Goal: Task Accomplishment & Management: Use online tool/utility

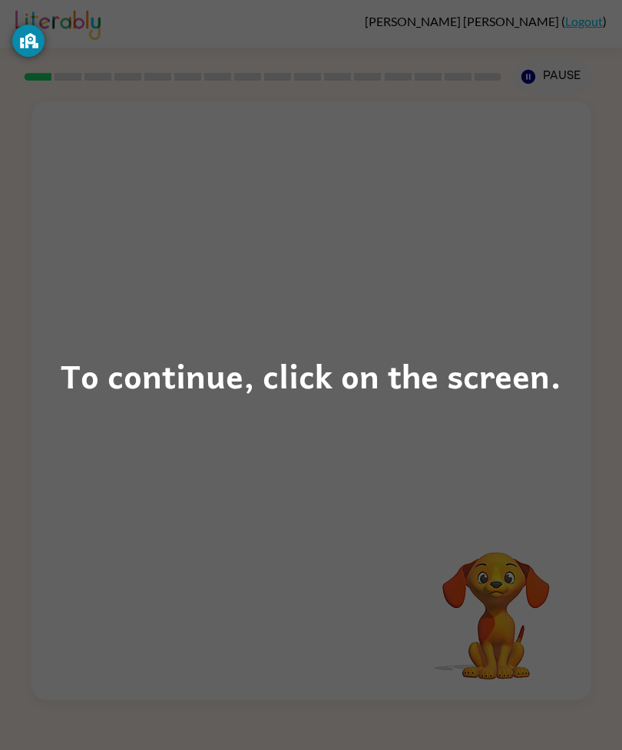
click at [556, 540] on div "To continue, click on the screen." at bounding box center [311, 375] width 622 height 750
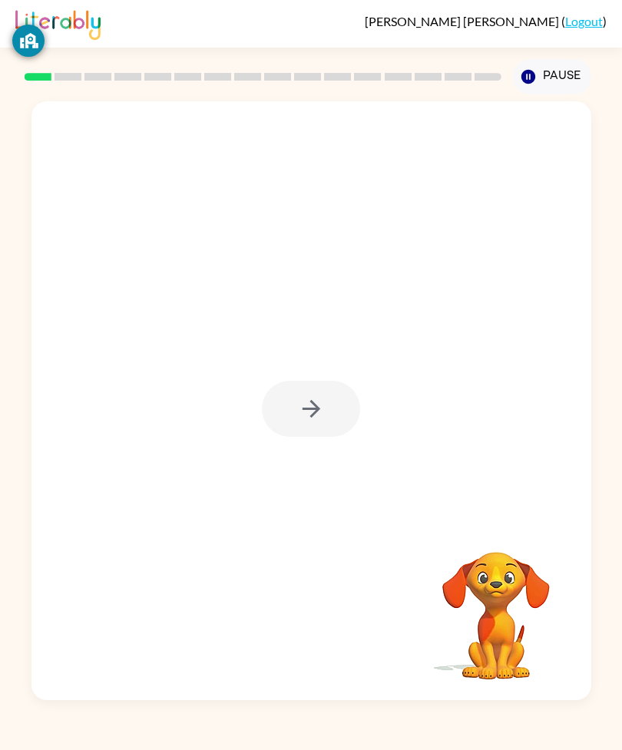
click at [312, 437] on div at bounding box center [311, 409] width 98 height 56
click at [337, 437] on button "button" at bounding box center [311, 409] width 98 height 56
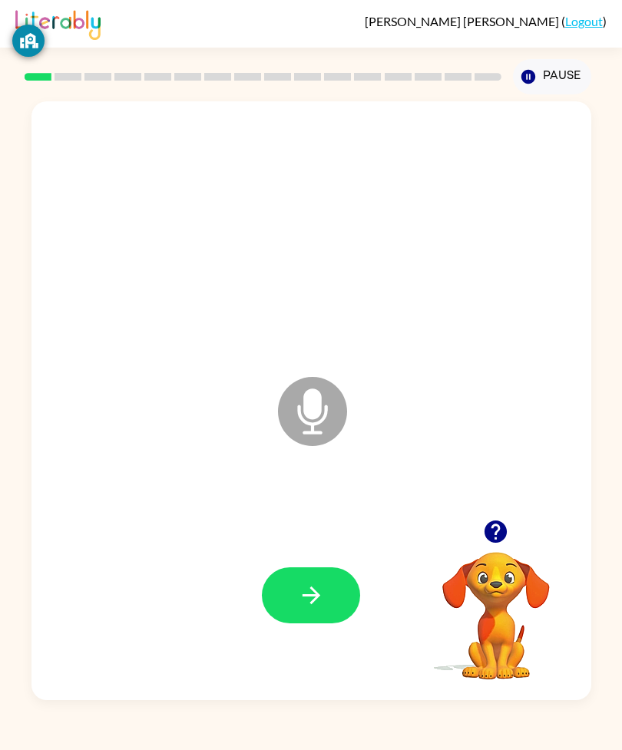
click at [316, 609] on icon "button" at bounding box center [311, 595] width 27 height 27
click at [35, 286] on div "Microphone The Microphone is here when it is your turn to talk" at bounding box center [311, 400] width 560 height 599
click at [309, 609] on icon "button" at bounding box center [311, 595] width 27 height 27
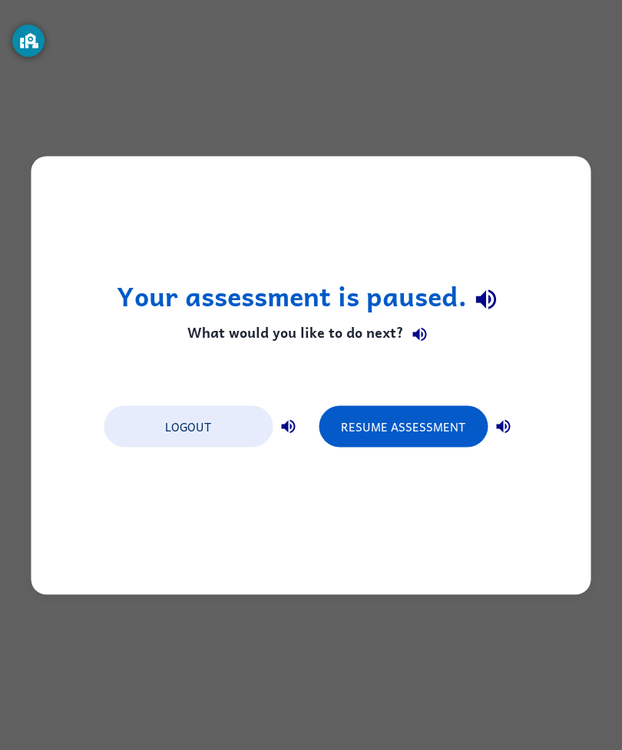
click at [376, 407] on button "Resume Assessment" at bounding box center [403, 425] width 169 height 41
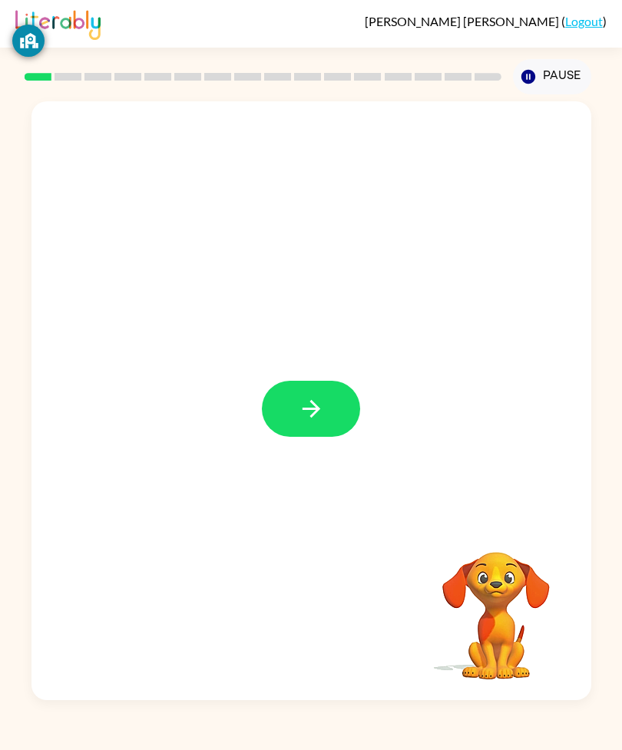
click at [296, 437] on button "button" at bounding box center [311, 409] width 98 height 56
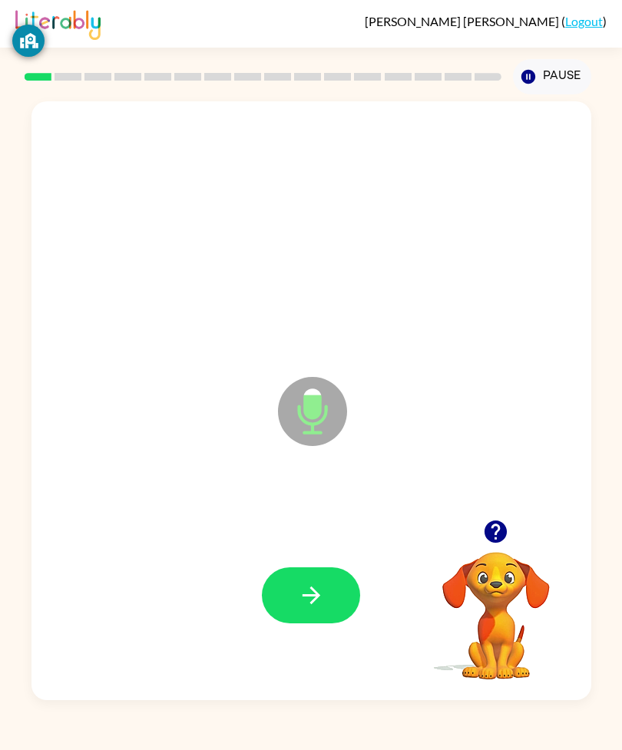
click at [307, 609] on icon "button" at bounding box center [311, 595] width 27 height 27
click at [309, 609] on icon "button" at bounding box center [311, 595] width 27 height 27
click at [319, 609] on icon "button" at bounding box center [311, 595] width 27 height 27
click at [328, 623] on button "button" at bounding box center [311, 595] width 98 height 56
click at [315, 623] on button "button" at bounding box center [311, 595] width 98 height 56
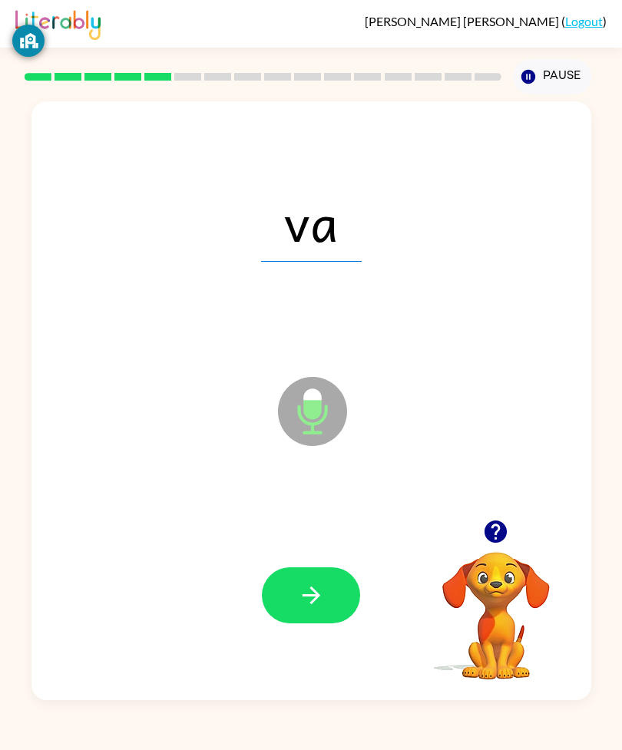
click at [319, 609] on icon "button" at bounding box center [311, 595] width 27 height 27
click at [325, 615] on button "button" at bounding box center [311, 595] width 98 height 56
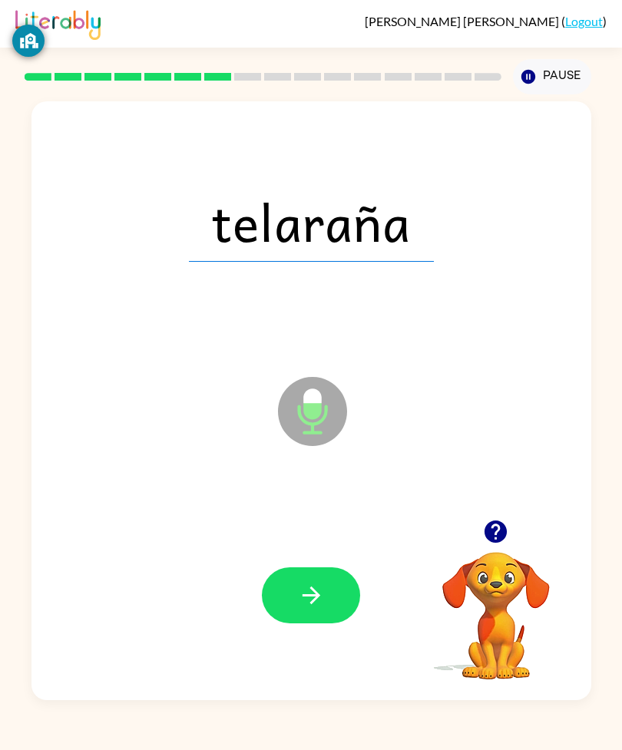
click at [329, 623] on button "button" at bounding box center [311, 595] width 98 height 56
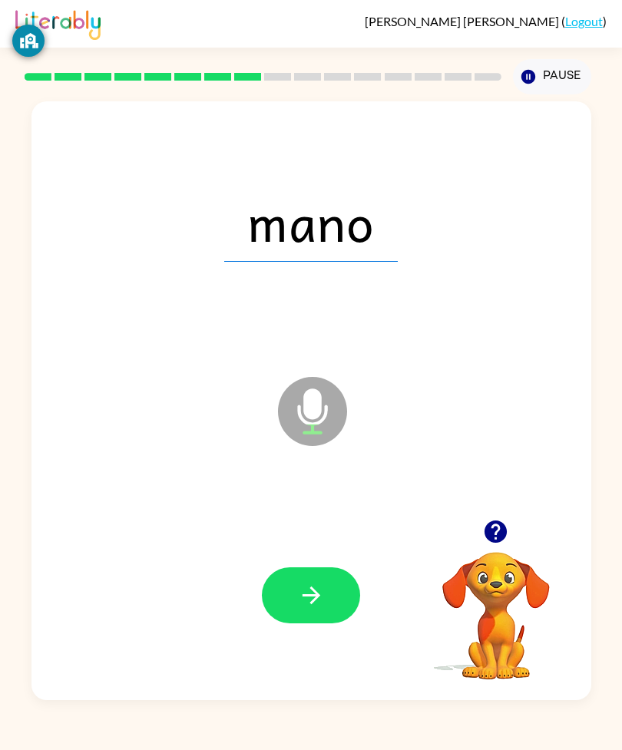
click at [305, 621] on button "button" at bounding box center [311, 595] width 98 height 56
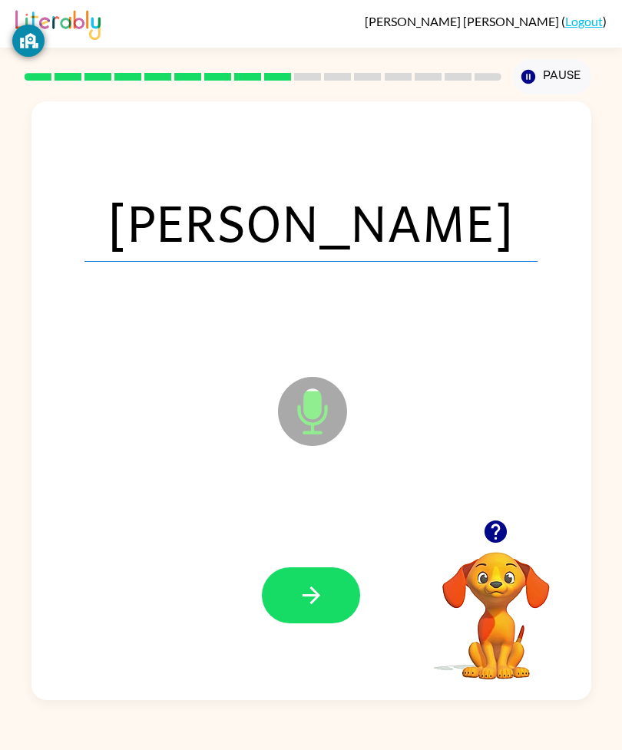
click at [324, 609] on icon "button" at bounding box center [311, 595] width 27 height 27
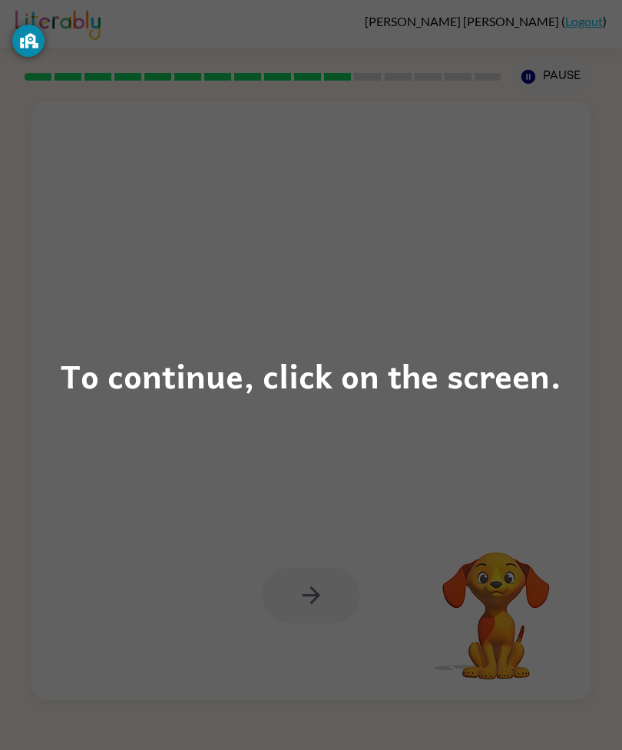
click at [542, 438] on div "To continue, click on the screen." at bounding box center [311, 375] width 622 height 750
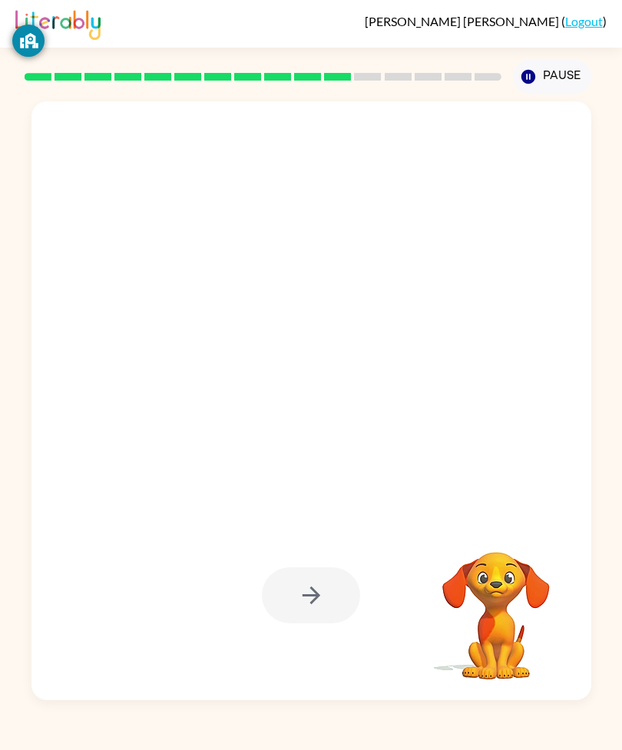
scroll to position [8, 0]
click at [514, 403] on div at bounding box center [311, 400] width 560 height 599
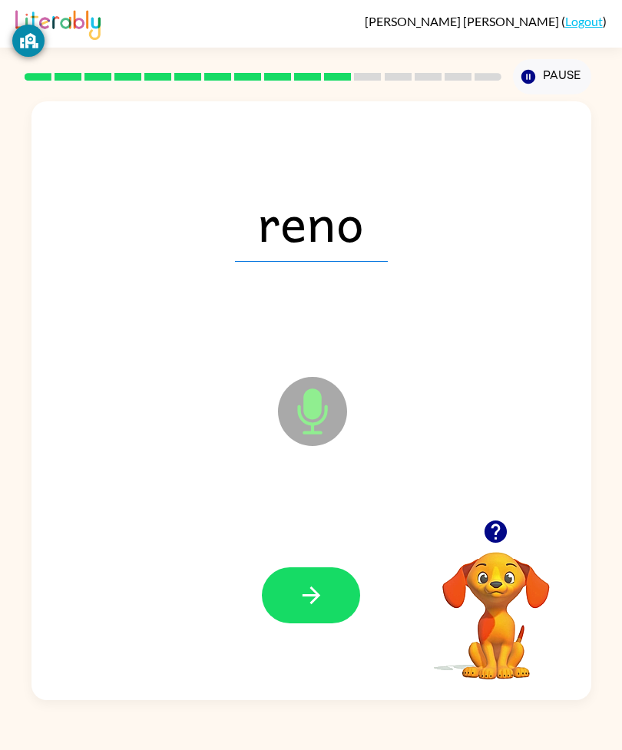
click at [320, 609] on icon "button" at bounding box center [311, 595] width 27 height 27
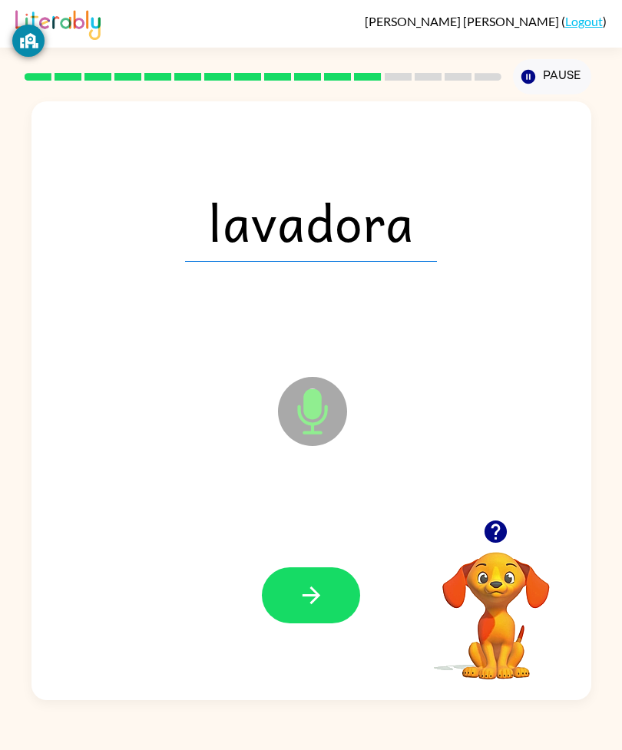
click at [315, 609] on icon "button" at bounding box center [311, 595] width 27 height 27
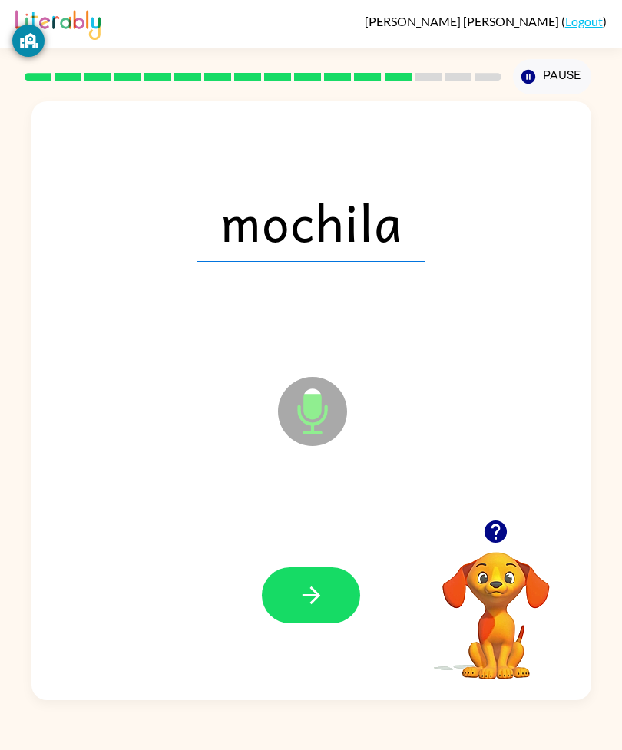
click at [322, 609] on icon "button" at bounding box center [311, 595] width 27 height 27
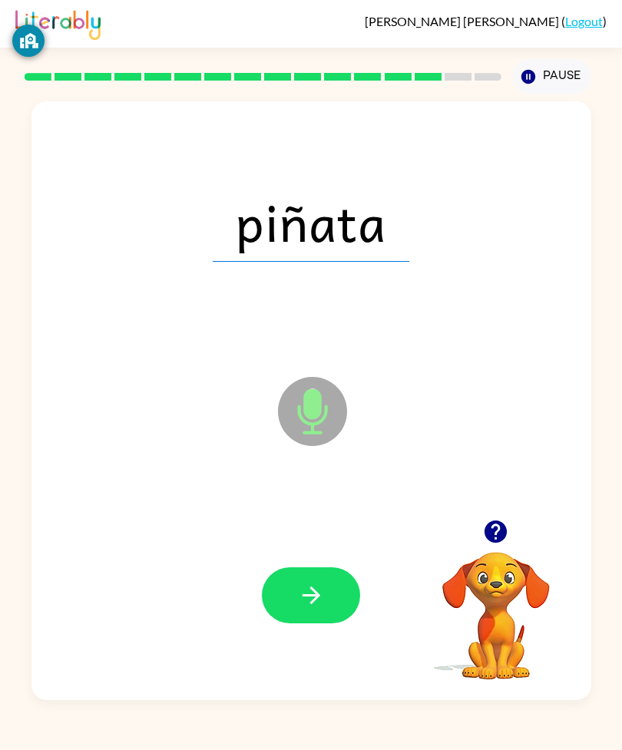
click at [322, 609] on icon "button" at bounding box center [311, 595] width 27 height 27
click at [308, 609] on icon "button" at bounding box center [311, 595] width 27 height 27
